Goal: Transaction & Acquisition: Obtain resource

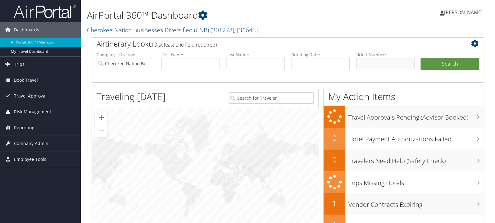
click at [400, 61] on input "text" at bounding box center [385, 63] width 59 height 11
paste input "0067310728275"
type input "0067310728275"
click at [439, 61] on button "Search" at bounding box center [450, 64] width 59 height 12
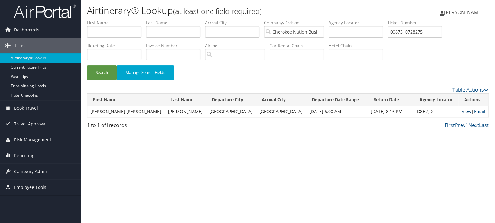
click at [462, 111] on link "View" at bounding box center [467, 111] width 10 height 6
click at [434, 31] on input "0067310728275" at bounding box center [415, 31] width 54 height 11
paste input "5267311166789"
type input "5267311166789"
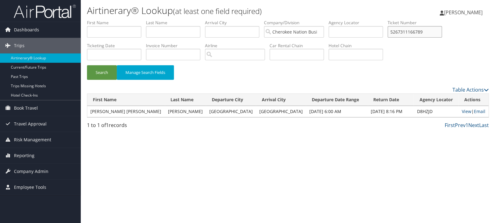
click at [87, 65] on button "Search" at bounding box center [102, 72] width 30 height 15
click at [462, 112] on link "View" at bounding box center [467, 111] width 10 height 6
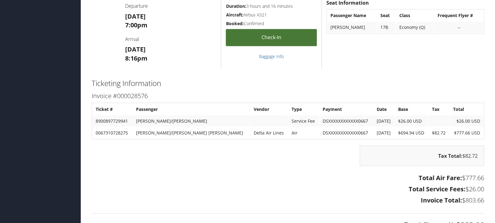
scroll to position [461, 0]
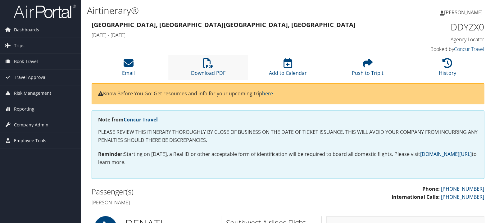
click at [208, 68] on li "Download PDF" at bounding box center [208, 67] width 80 height 25
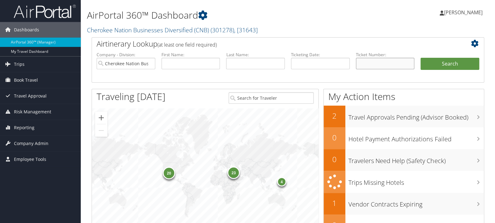
paste input "5267311387830"
type input "5267311387830"
click at [434, 62] on button "Search" at bounding box center [450, 64] width 59 height 12
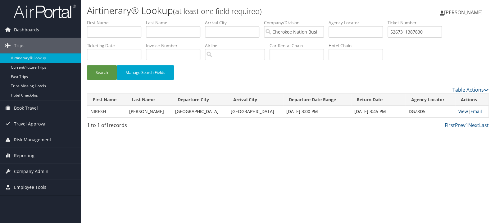
click at [458, 114] on link "View" at bounding box center [463, 111] width 10 height 6
click at [419, 32] on input "5267311387830" at bounding box center [415, 31] width 54 height 11
paste input "0017310383965"
click at [87, 65] on button "Search" at bounding box center [102, 72] width 30 height 15
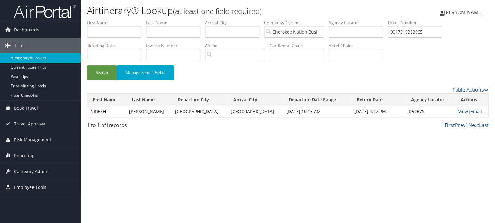
click at [459, 112] on link "View" at bounding box center [463, 111] width 10 height 6
click at [422, 33] on input "0017310383965" at bounding box center [415, 31] width 54 height 11
paste input "526731122667"
click at [87, 65] on button "Search" at bounding box center [102, 72] width 30 height 15
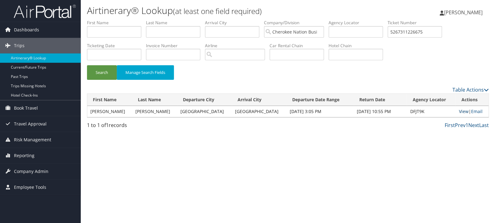
click at [459, 109] on link "View" at bounding box center [464, 111] width 10 height 6
click at [434, 25] on label "Ticket Number" at bounding box center [417, 23] width 59 height 6
click at [430, 31] on input "5267311226675" at bounding box center [415, 31] width 54 height 11
paste input "2"
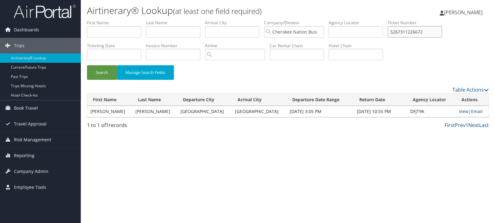
type input "5267311226672"
click at [87, 65] on button "Search" at bounding box center [102, 72] width 30 height 15
click at [460, 112] on link "View" at bounding box center [464, 111] width 10 height 6
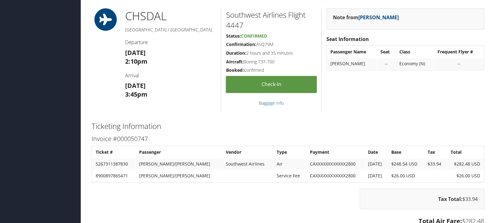
scroll to position [362, 0]
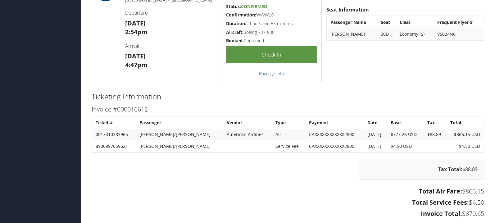
scroll to position [593, 0]
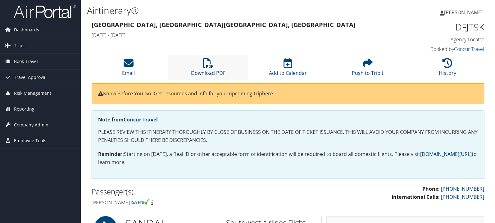
click at [204, 67] on icon at bounding box center [208, 63] width 10 height 10
click at [206, 69] on li "Download PDF" at bounding box center [208, 67] width 80 height 25
